Goal: Book appointment/travel/reservation

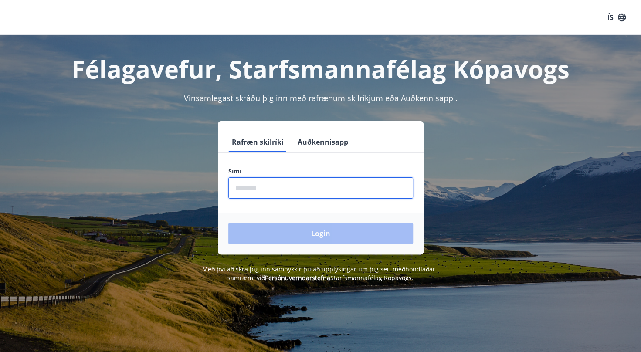
click at [275, 193] on input "phone" at bounding box center [320, 187] width 185 height 21
type input "********"
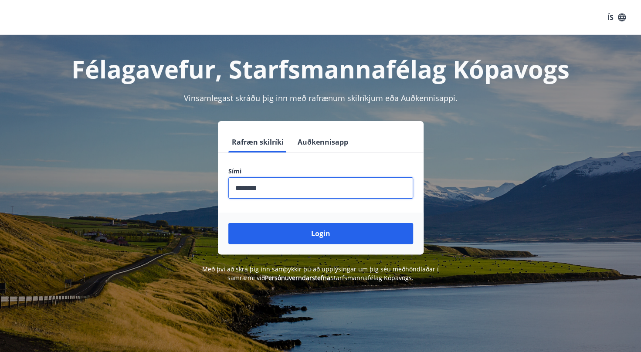
click at [228, 223] on button "Login" at bounding box center [320, 233] width 185 height 21
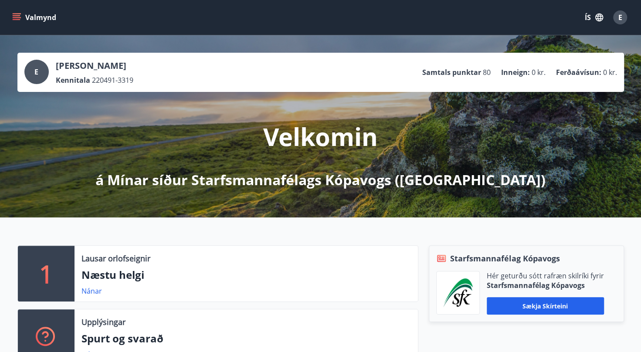
click at [16, 17] on icon "menu" at bounding box center [16, 17] width 9 height 9
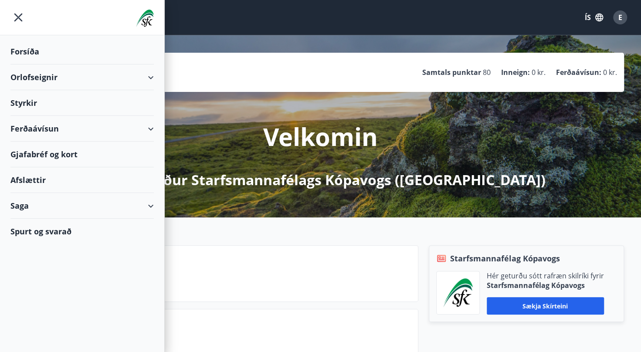
click at [52, 76] on div "Orlofseignir" at bounding box center [81, 77] width 143 height 26
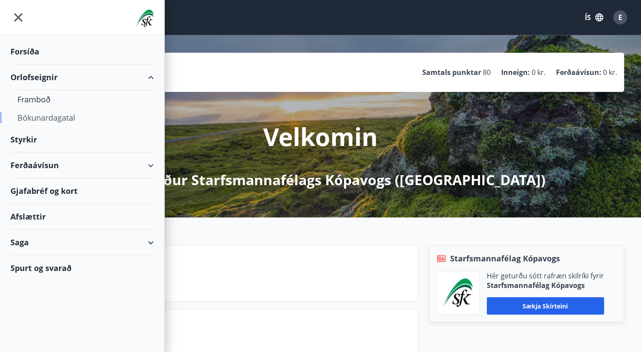
click at [57, 118] on div "Bókunardagatal" at bounding box center [81, 117] width 129 height 18
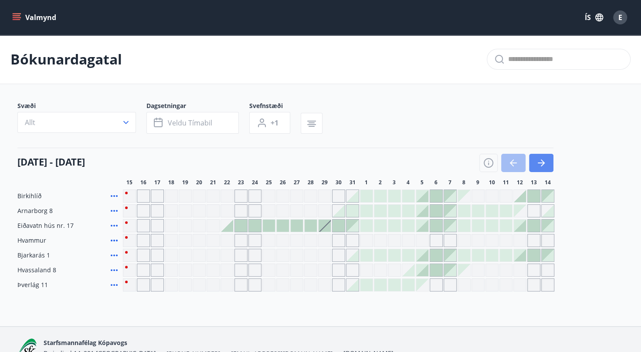
click at [545, 165] on icon "button" at bounding box center [541, 163] width 10 height 10
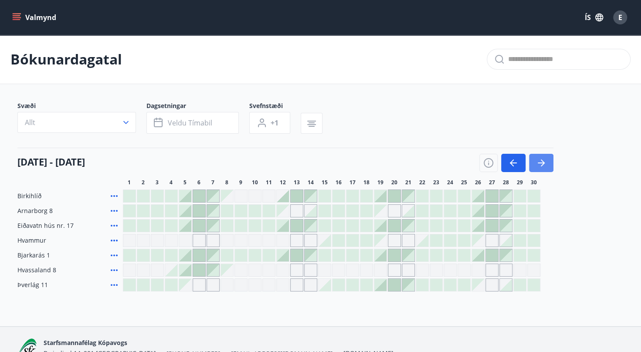
click at [544, 164] on icon "button" at bounding box center [541, 163] width 10 height 10
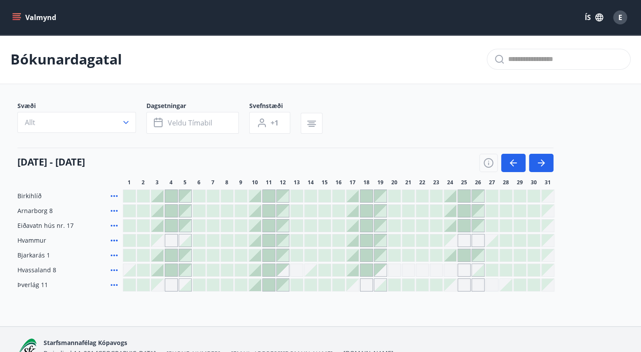
click at [453, 241] on div "Gráir dagar eru ekki bókanlegir" at bounding box center [450, 240] width 12 height 12
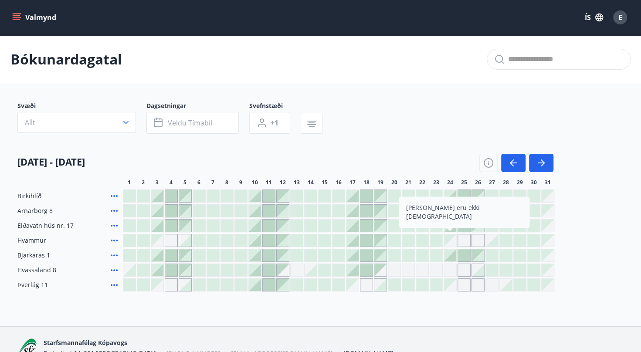
click at [489, 237] on div at bounding box center [492, 240] width 12 height 12
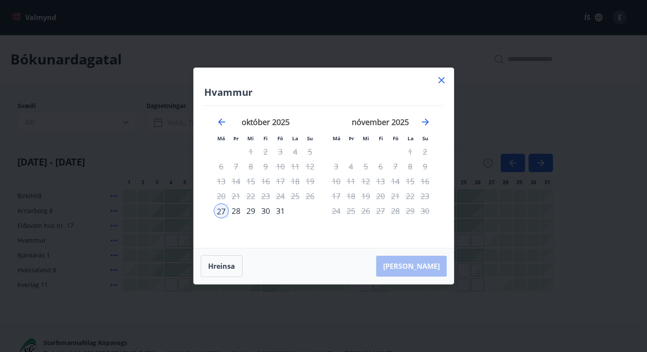
click at [440, 85] on icon at bounding box center [441, 80] width 10 height 10
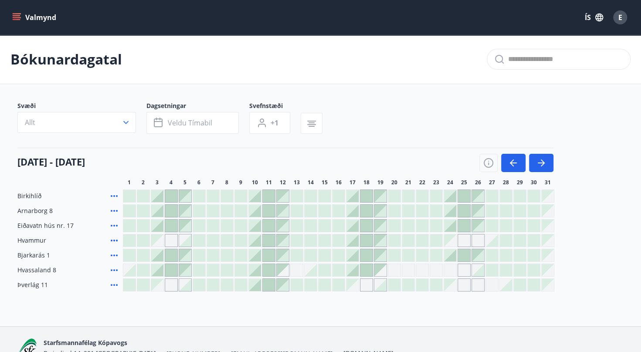
click at [463, 240] on div "Gráir dagar eru ekki bókanlegir" at bounding box center [463, 240] width 13 height 13
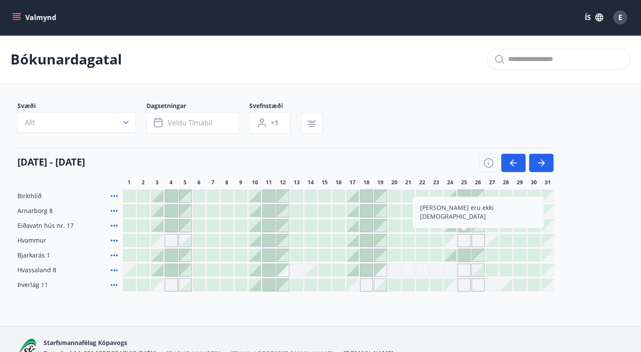
click at [476, 315] on div "Bókunardagatal Svæði Allt Dagsetningar Veldu tímabil Svefnstæði +1 01 október -…" at bounding box center [320, 180] width 641 height 291
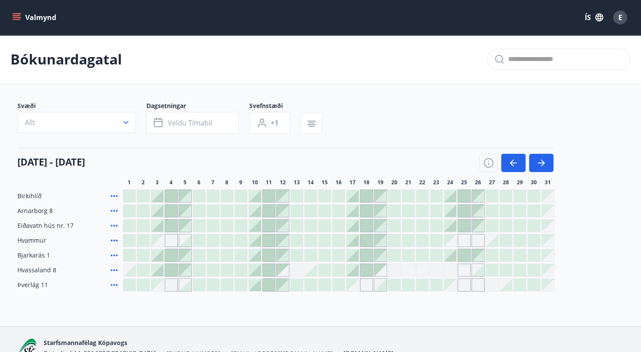
click at [407, 267] on div "Gráir dagar eru ekki bókanlegir" at bounding box center [408, 270] width 13 height 13
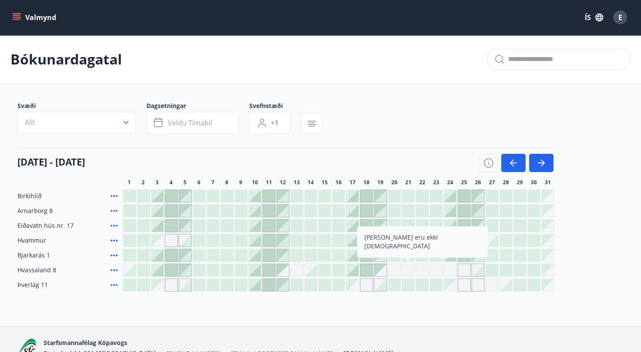
click at [267, 256] on div at bounding box center [269, 255] width 12 height 12
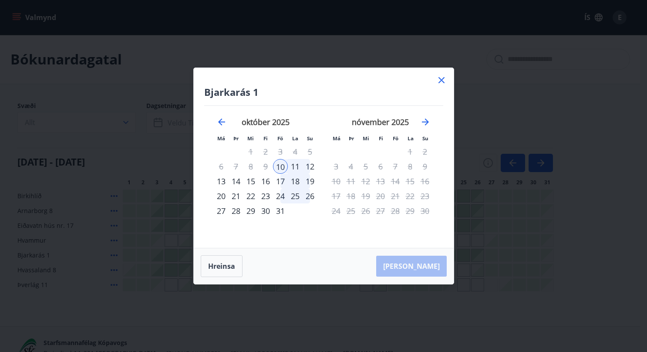
click at [443, 80] on icon at bounding box center [441, 80] width 10 height 10
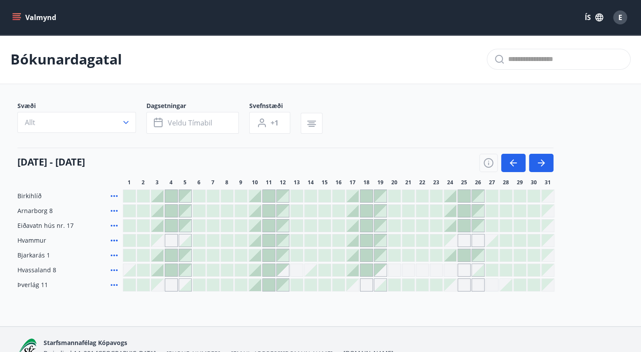
click at [451, 255] on div at bounding box center [450, 255] width 12 height 12
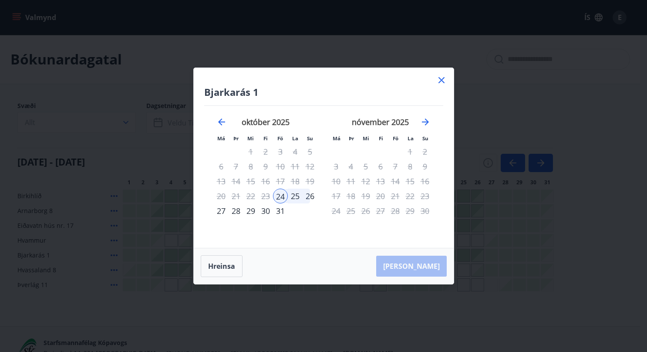
click at [234, 212] on div "28" at bounding box center [236, 210] width 15 height 15
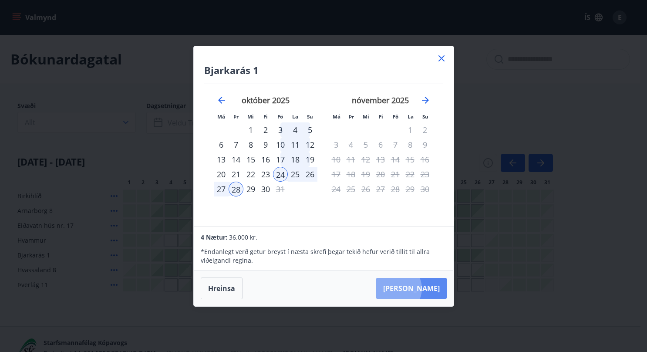
click at [423, 288] on button "Taka Frá" at bounding box center [411, 288] width 71 height 21
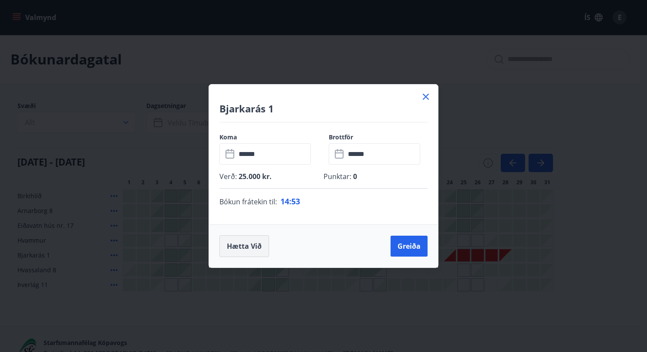
click at [247, 245] on button "Hætta við" at bounding box center [245, 246] width 50 height 22
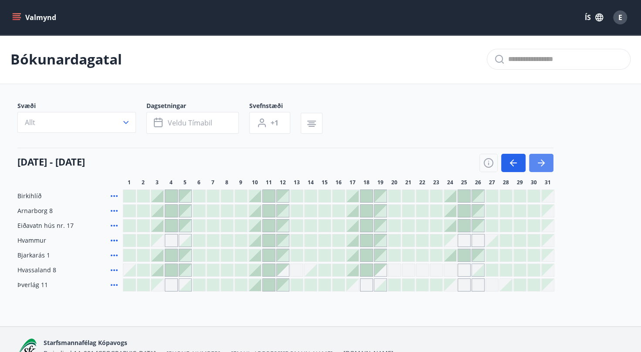
click at [550, 158] on button "button" at bounding box center [541, 163] width 24 height 18
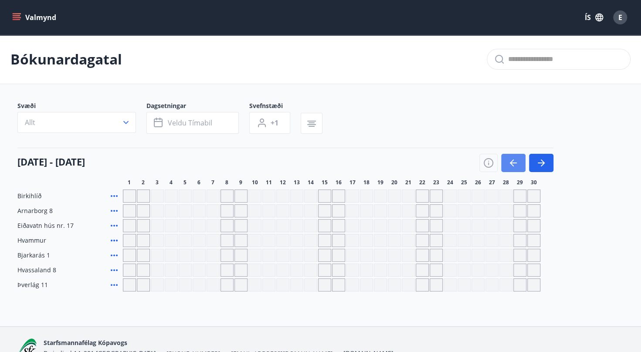
click at [509, 163] on icon "button" at bounding box center [513, 163] width 10 height 10
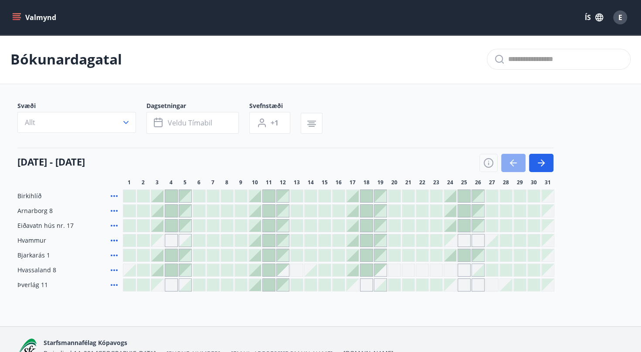
click at [512, 166] on icon "button" at bounding box center [513, 163] width 10 height 10
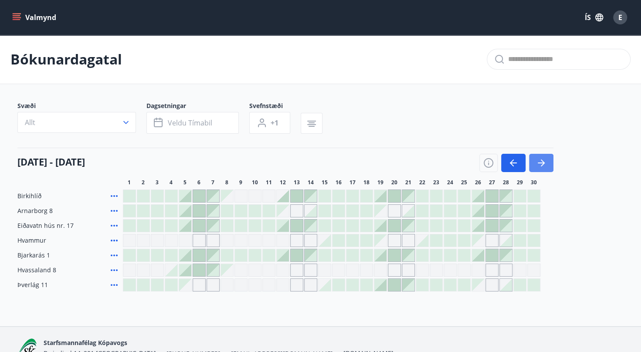
click at [542, 163] on icon "button" at bounding box center [543, 162] width 4 height 7
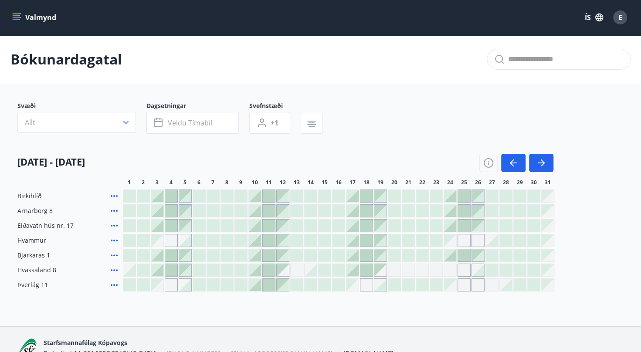
click at [113, 272] on icon at bounding box center [114, 270] width 10 height 10
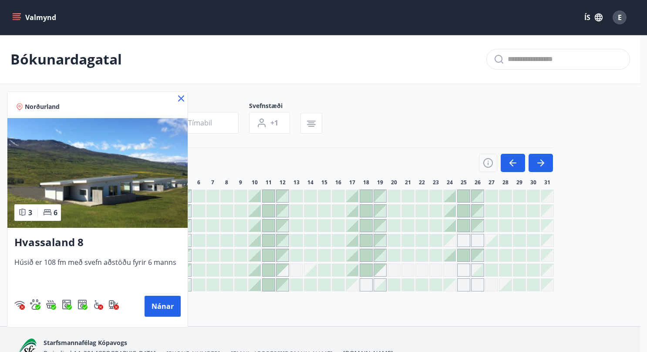
click at [179, 97] on icon at bounding box center [181, 98] width 6 height 6
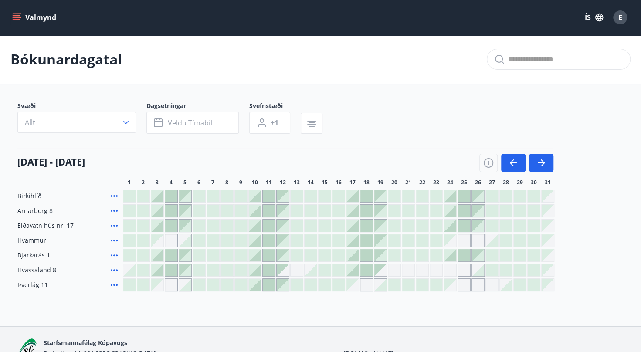
click at [113, 196] on icon at bounding box center [114, 196] width 7 height 2
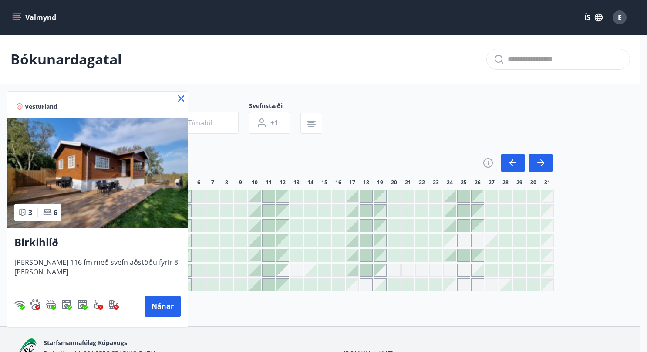
click at [183, 99] on icon at bounding box center [181, 98] width 10 height 10
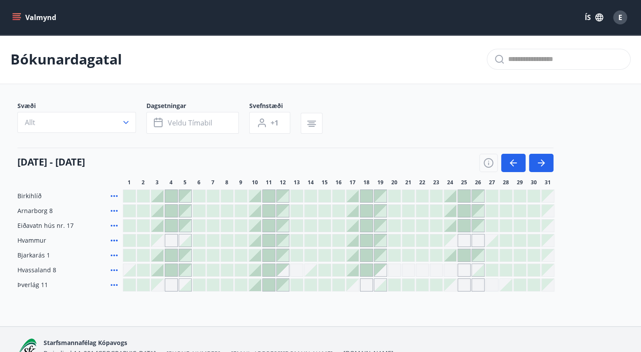
click at [116, 211] on icon at bounding box center [114, 211] width 7 height 2
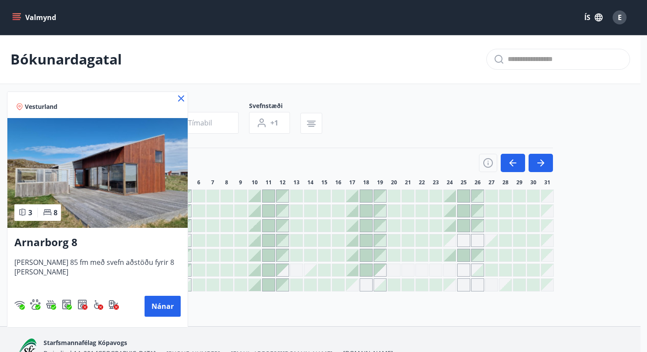
click at [176, 95] on icon at bounding box center [181, 98] width 10 height 10
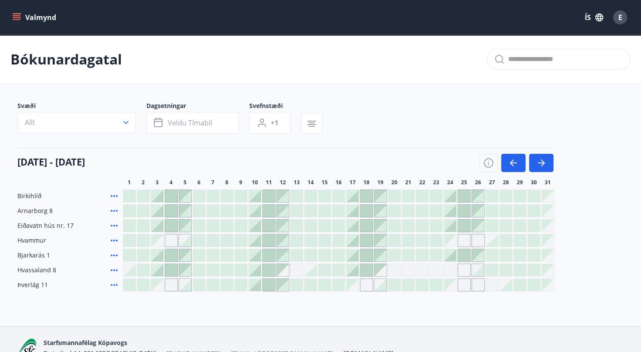
click at [113, 226] on icon at bounding box center [114, 225] width 10 height 10
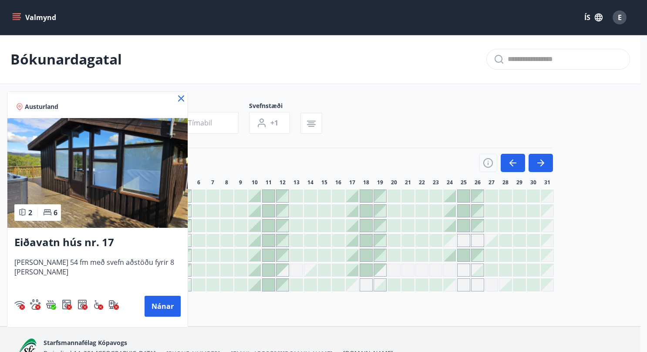
click at [176, 97] on icon at bounding box center [181, 98] width 10 height 10
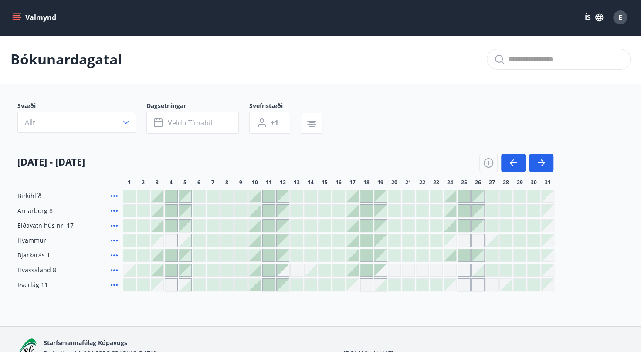
click at [115, 238] on icon at bounding box center [114, 240] width 10 height 10
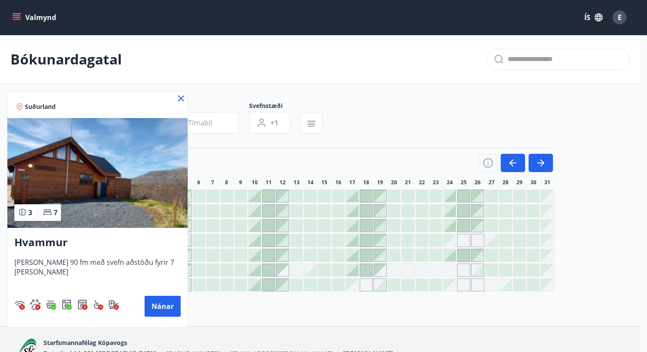
click at [180, 98] on icon at bounding box center [181, 98] width 6 height 6
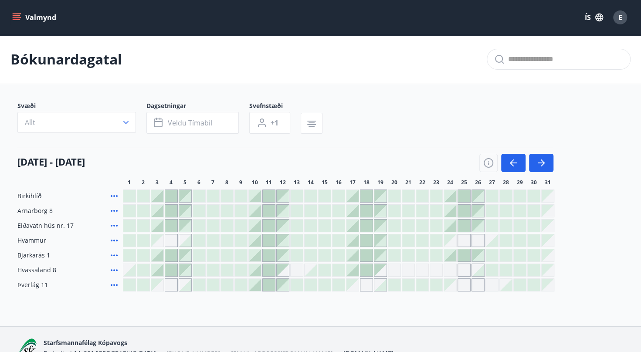
click at [116, 256] on icon at bounding box center [114, 255] width 10 height 10
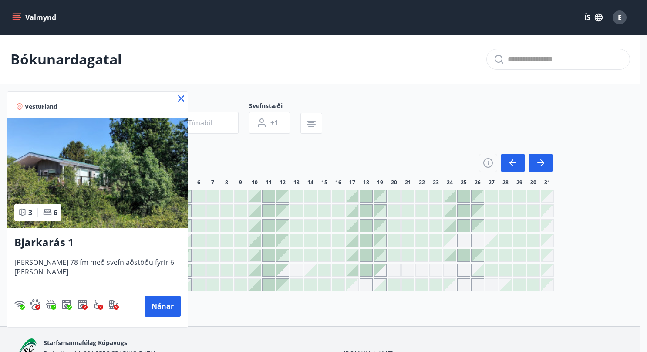
click at [90, 181] on img at bounding box center [97, 173] width 180 height 110
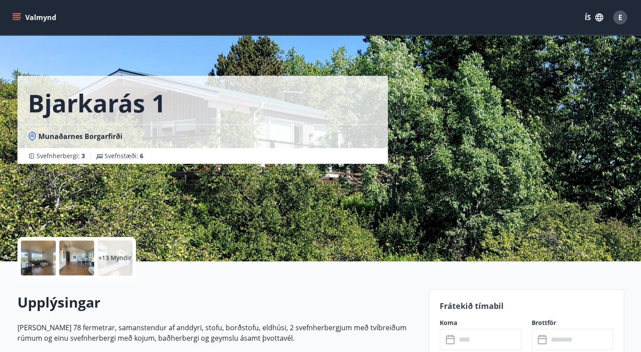
click at [30, 256] on div at bounding box center [38, 257] width 35 height 35
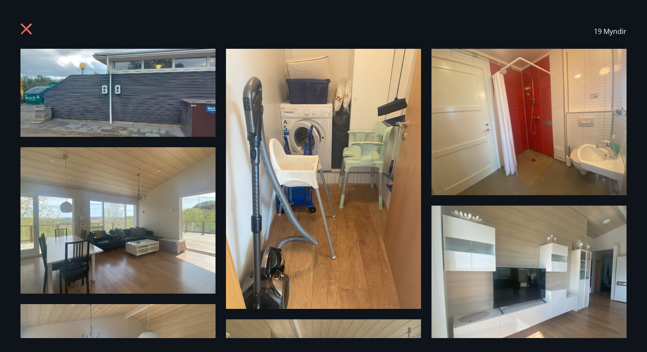
click at [23, 26] on icon at bounding box center [26, 29] width 11 height 11
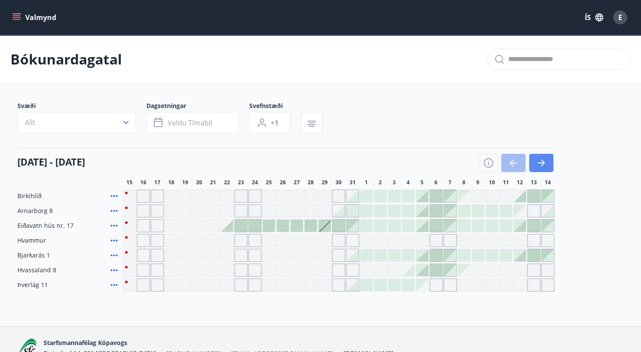
click at [538, 167] on icon "button" at bounding box center [541, 163] width 10 height 10
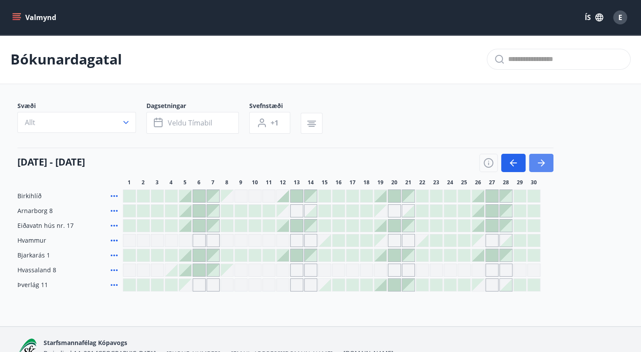
click at [541, 162] on icon "button" at bounding box center [541, 163] width 10 height 10
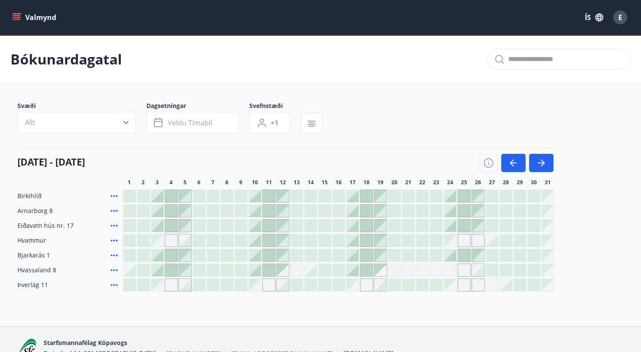
click at [115, 225] on icon at bounding box center [114, 225] width 10 height 10
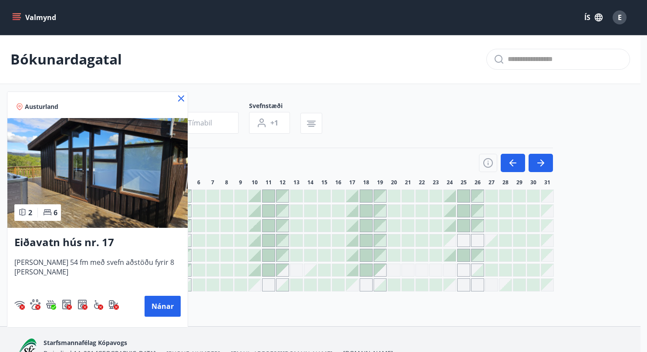
click at [91, 170] on img at bounding box center [97, 173] width 180 height 110
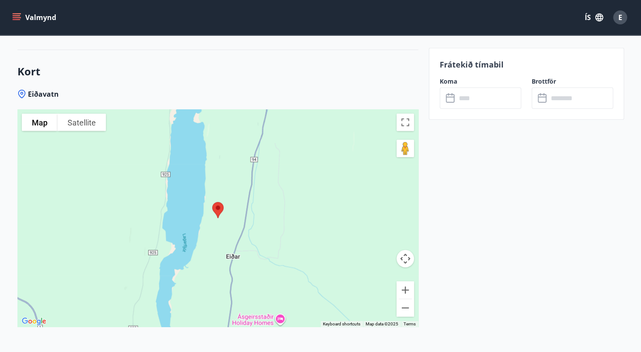
scroll to position [1277, 0]
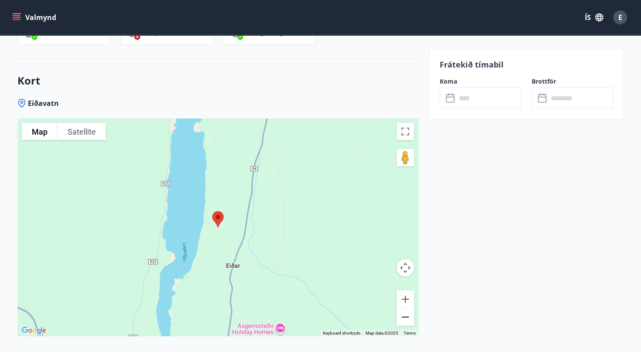
click at [410, 308] on button "Zoom out" at bounding box center [404, 316] width 17 height 17
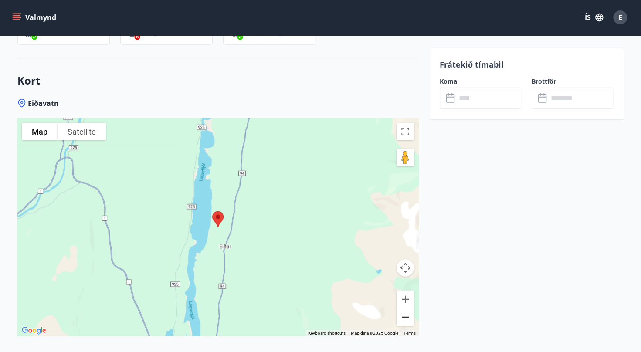
click at [410, 308] on button "Zoom out" at bounding box center [404, 316] width 17 height 17
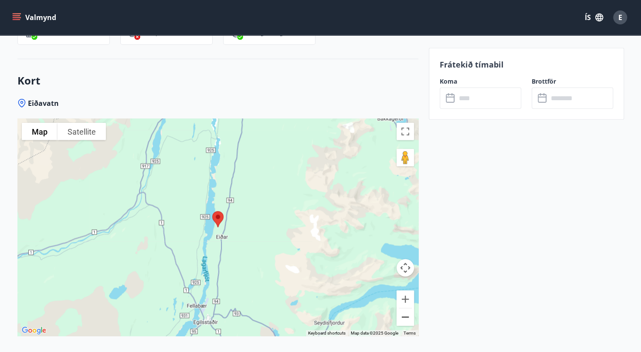
click at [410, 308] on button "Zoom out" at bounding box center [404, 316] width 17 height 17
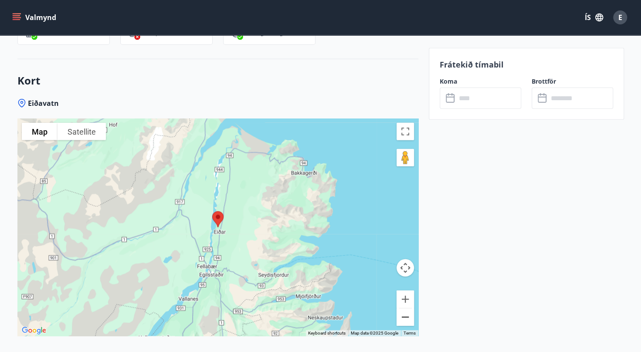
click at [410, 308] on button "Zoom out" at bounding box center [404, 316] width 17 height 17
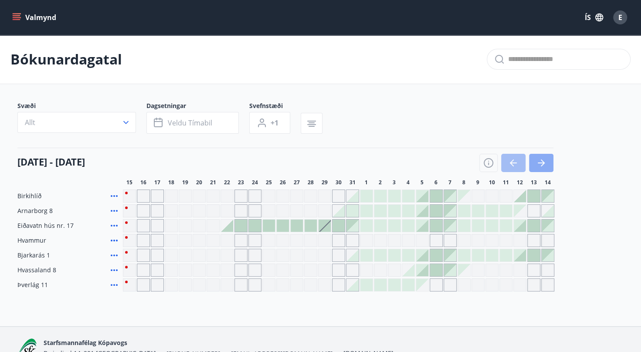
click at [544, 164] on icon "button" at bounding box center [541, 163] width 10 height 10
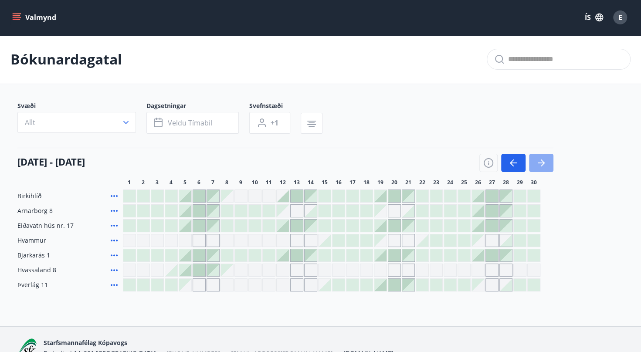
click at [544, 164] on icon "button" at bounding box center [541, 163] width 10 height 10
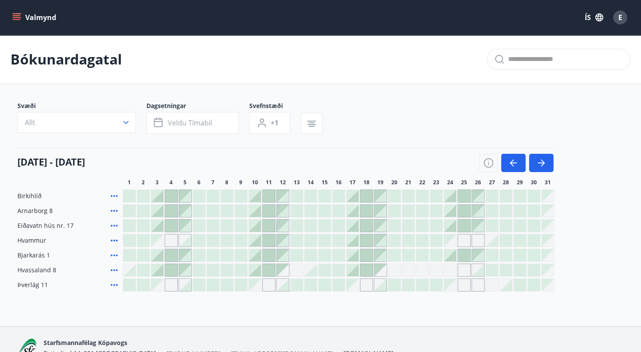
click at [115, 285] on icon at bounding box center [114, 285] width 10 height 10
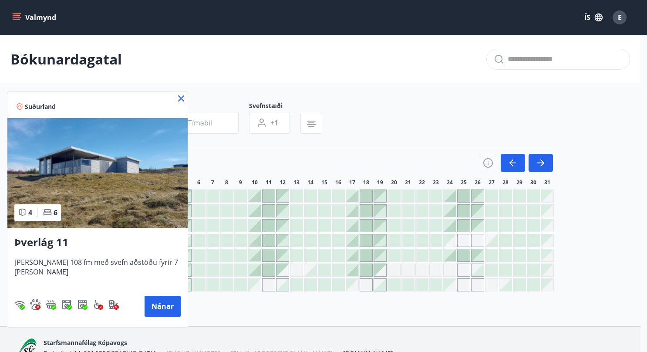
click at [69, 179] on img at bounding box center [97, 173] width 180 height 110
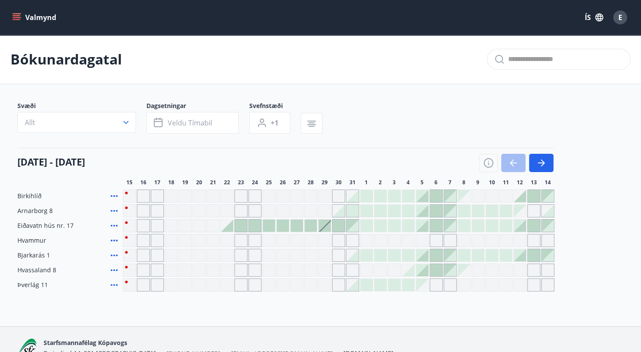
click at [355, 297] on div "Bókunardagatal Svæði Allt Dagsetningar Veldu tímabil Svefnstæði +1 15 ágúst - 1…" at bounding box center [320, 180] width 641 height 291
click at [545, 163] on icon "button" at bounding box center [541, 163] width 10 height 10
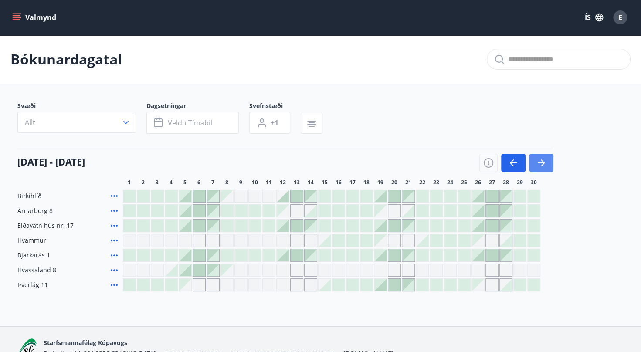
click at [545, 163] on icon "button" at bounding box center [541, 163] width 10 height 10
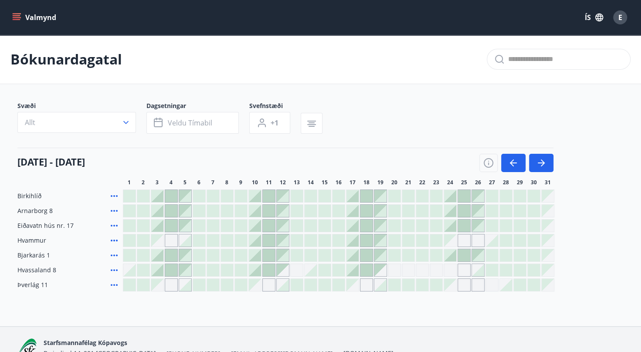
click at [115, 210] on icon at bounding box center [114, 211] width 10 height 10
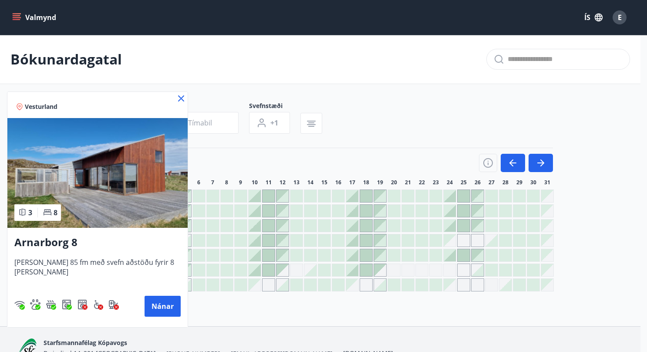
click at [93, 196] on img at bounding box center [97, 173] width 180 height 110
